Goal: Task Accomplishment & Management: Complete application form

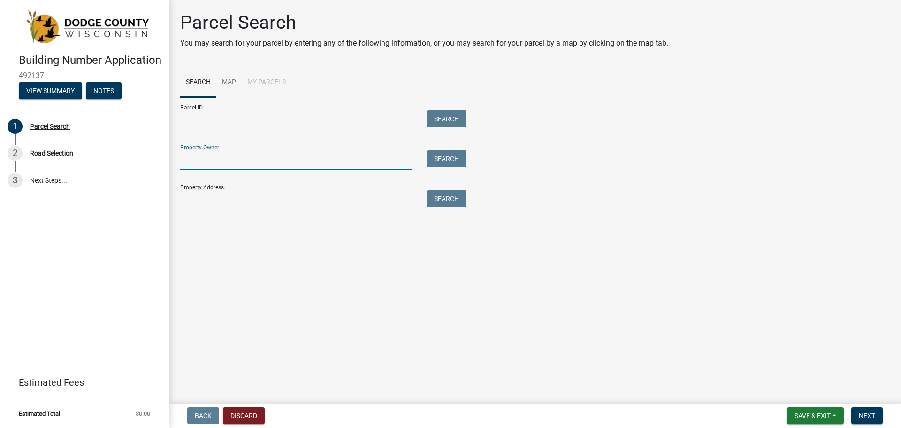
click at [246, 159] on input "Property Owner:" at bounding box center [296, 159] width 232 height 19
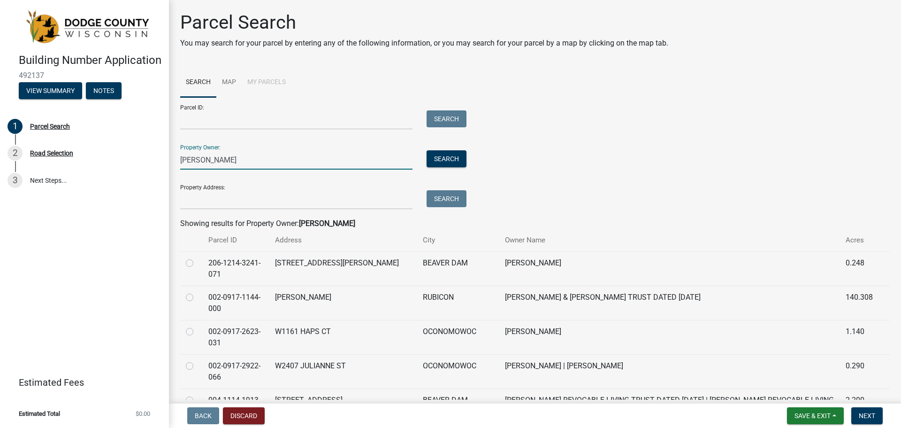
type input "[PERSON_NAME]"
click at [197, 257] on label at bounding box center [197, 257] width 0 height 0
click at [197, 263] on input "radio" at bounding box center [200, 260] width 6 height 6
radio input "true"
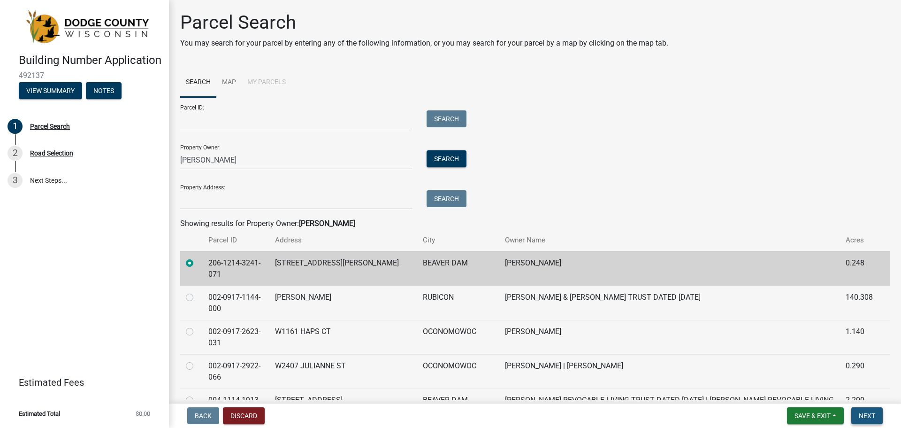
click at [871, 416] on span "Next" at bounding box center [867, 416] width 16 height 8
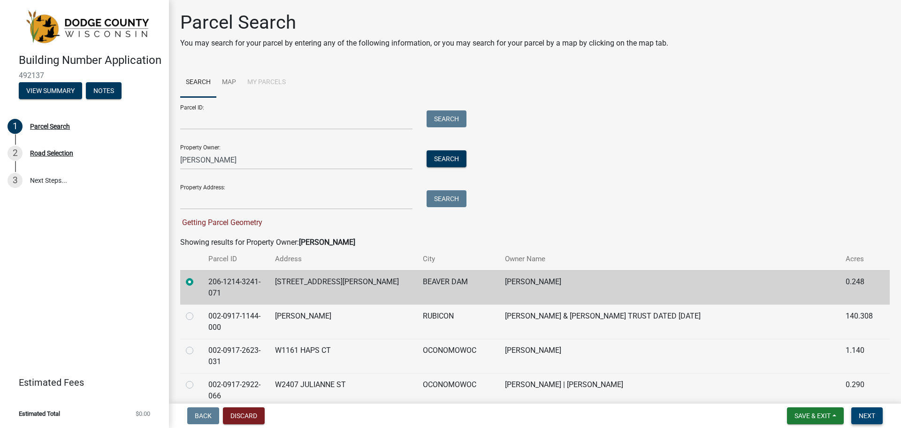
click at [869, 413] on span "Next" at bounding box center [867, 416] width 16 height 8
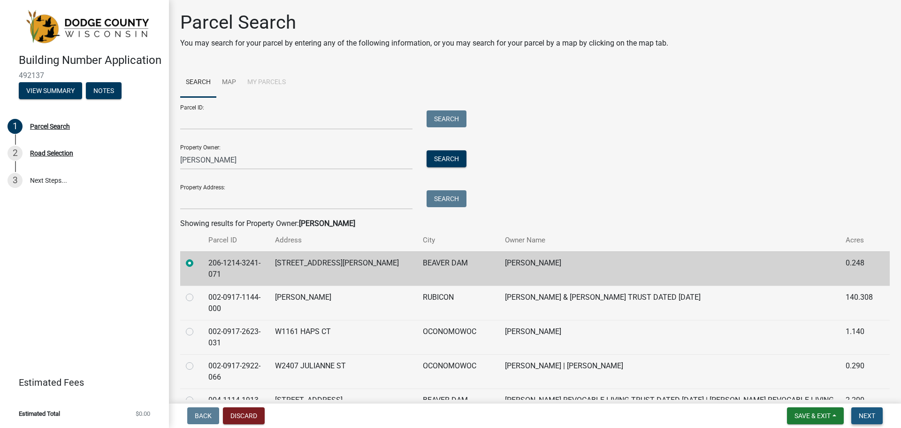
click at [869, 414] on span "Next" at bounding box center [867, 416] width 16 height 8
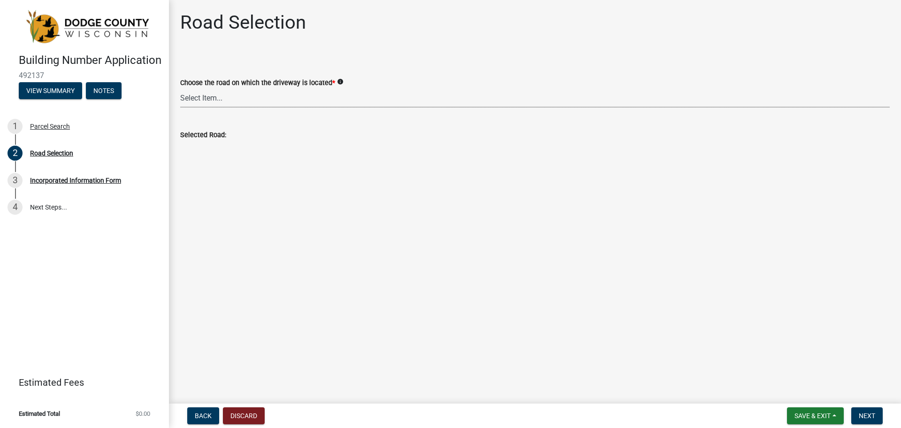
click at [213, 100] on select "Select Item... 100-YARD [PERSON_NAME][GEOGRAPHIC_DATA][PERSON_NAME][US_STATE][P…" at bounding box center [535, 97] width 710 height 19
click at [180, 88] on select "Select Item... 100-YARD [PERSON_NAME][GEOGRAPHIC_DATA][PERSON_NAME][US_STATE][P…" at bounding box center [535, 97] width 710 height 19
select select "45dcedbb-ca1e-40d9-b6f6-b5ebe30be63f"
click at [872, 415] on span "Next" at bounding box center [867, 416] width 16 height 8
